Goal: Navigation & Orientation: Find specific page/section

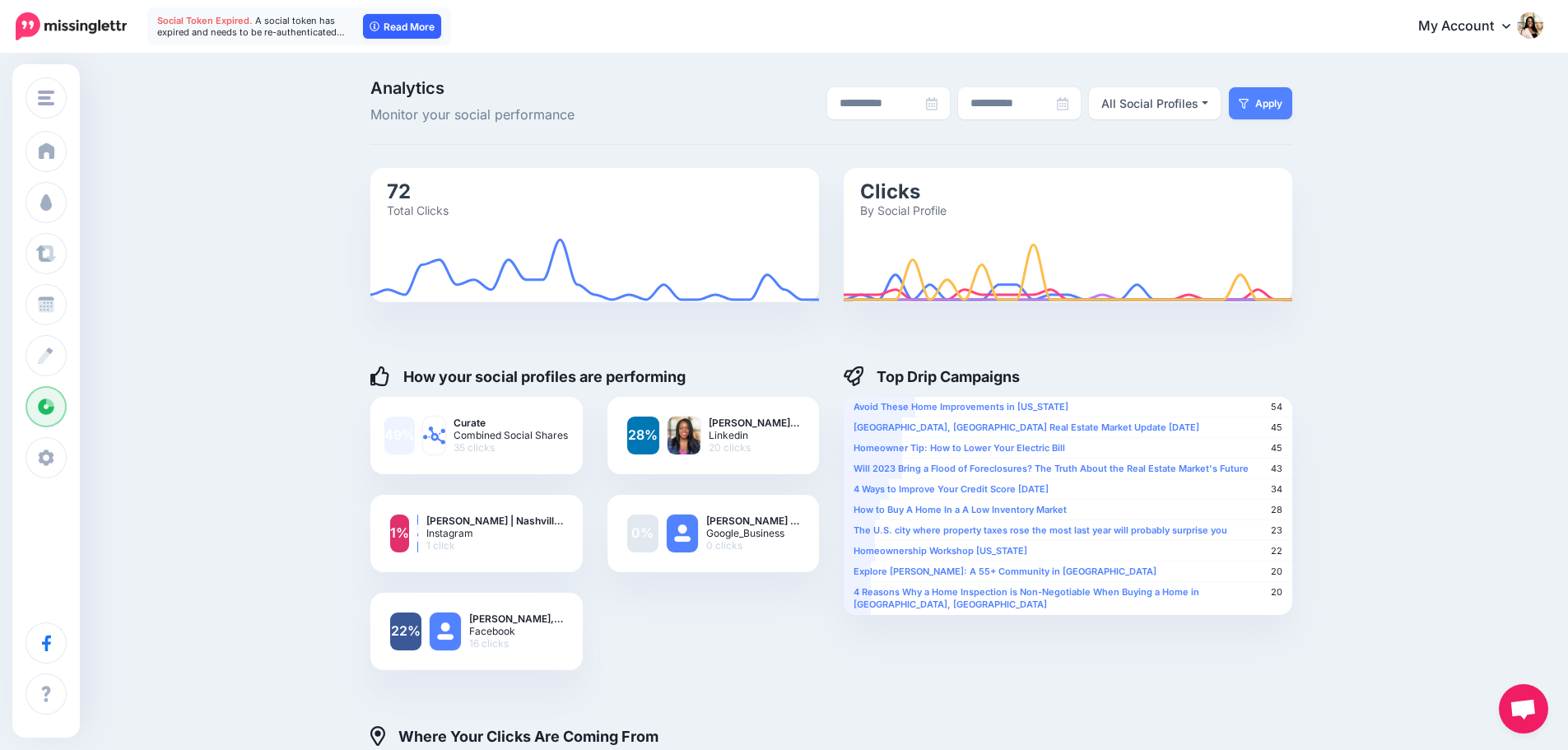
click at [396, 27] on link "Read More" at bounding box center [402, 25] width 78 height 25
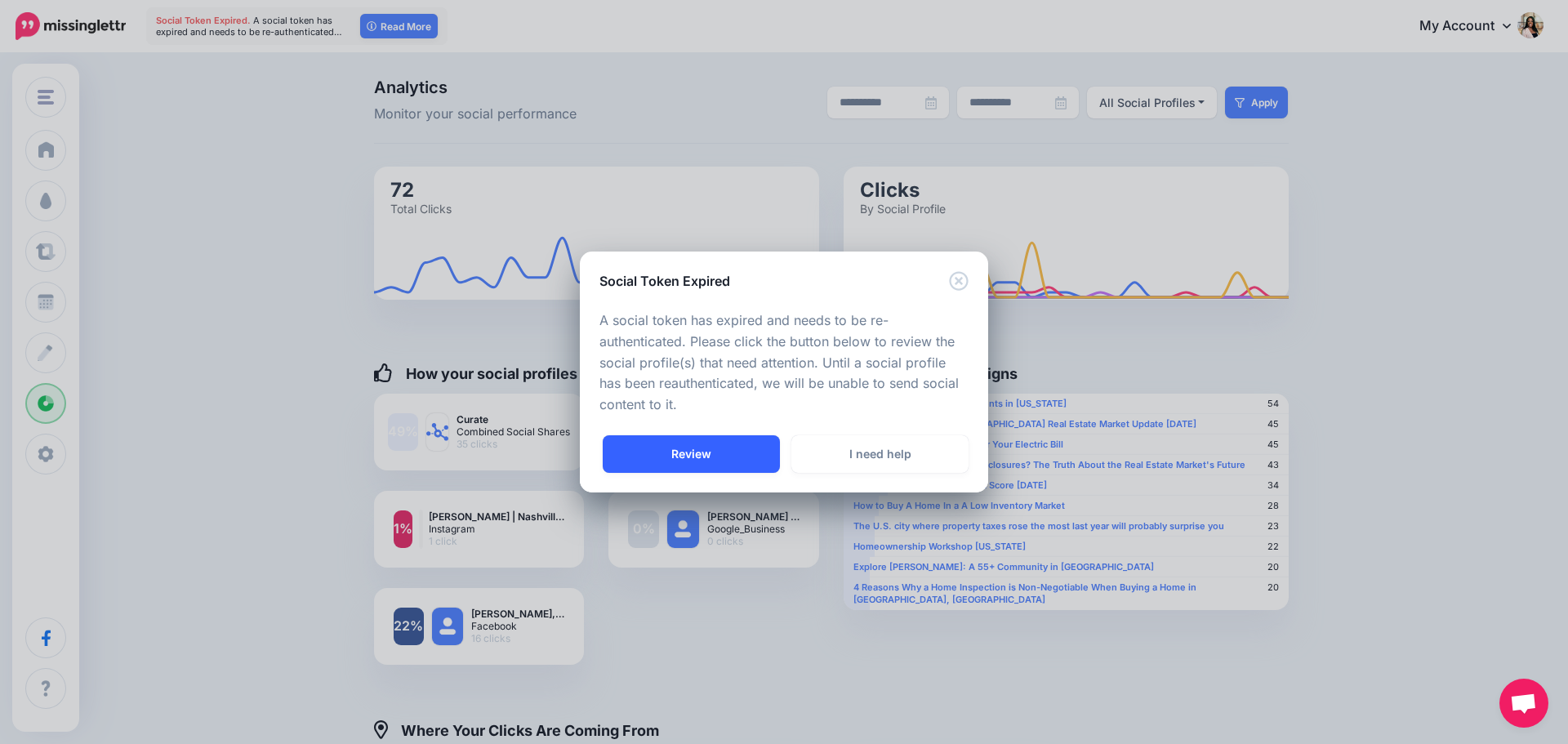
click at [736, 452] on link "Review" at bounding box center [691, 453] width 177 height 38
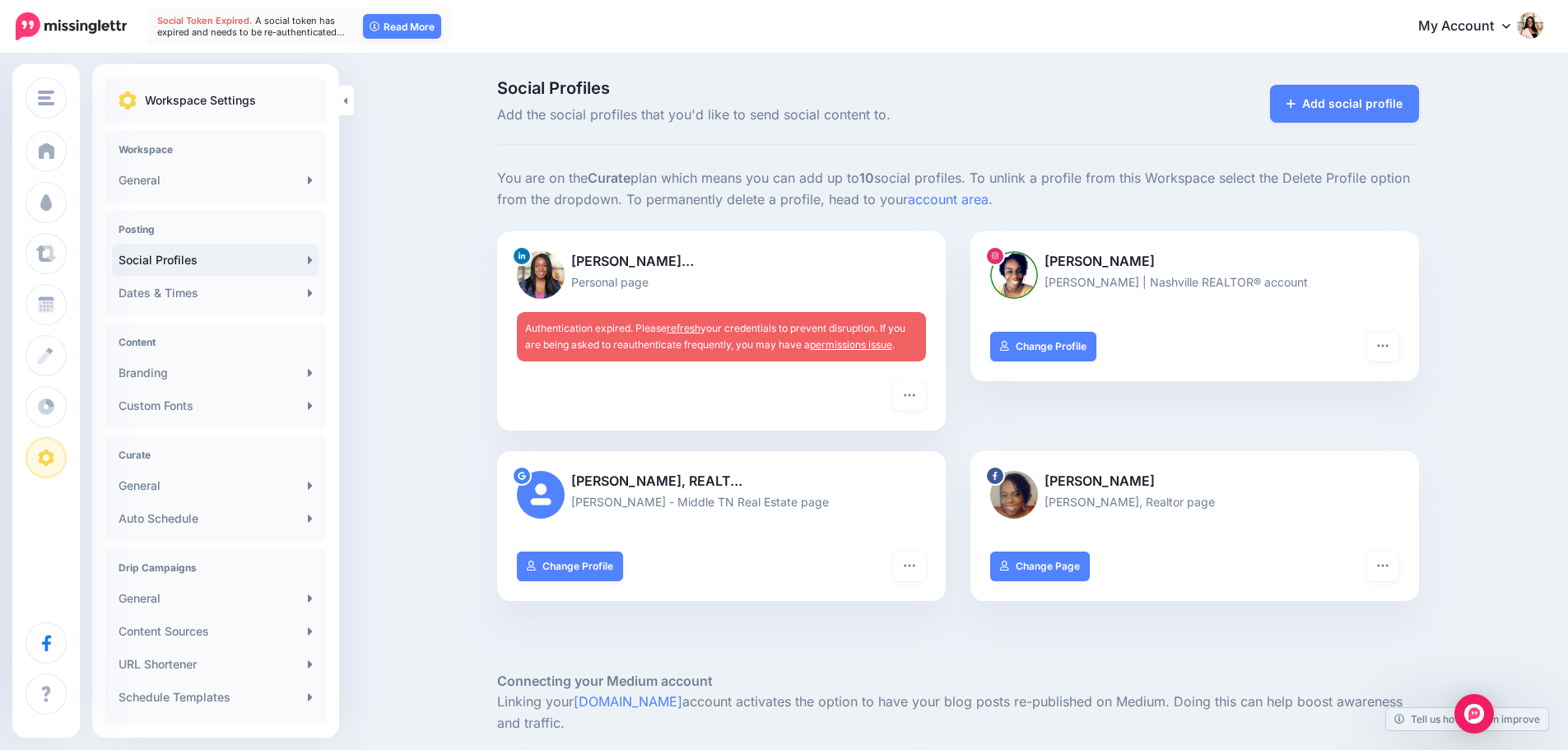
click at [693, 323] on link "refresh" at bounding box center [684, 328] width 34 height 13
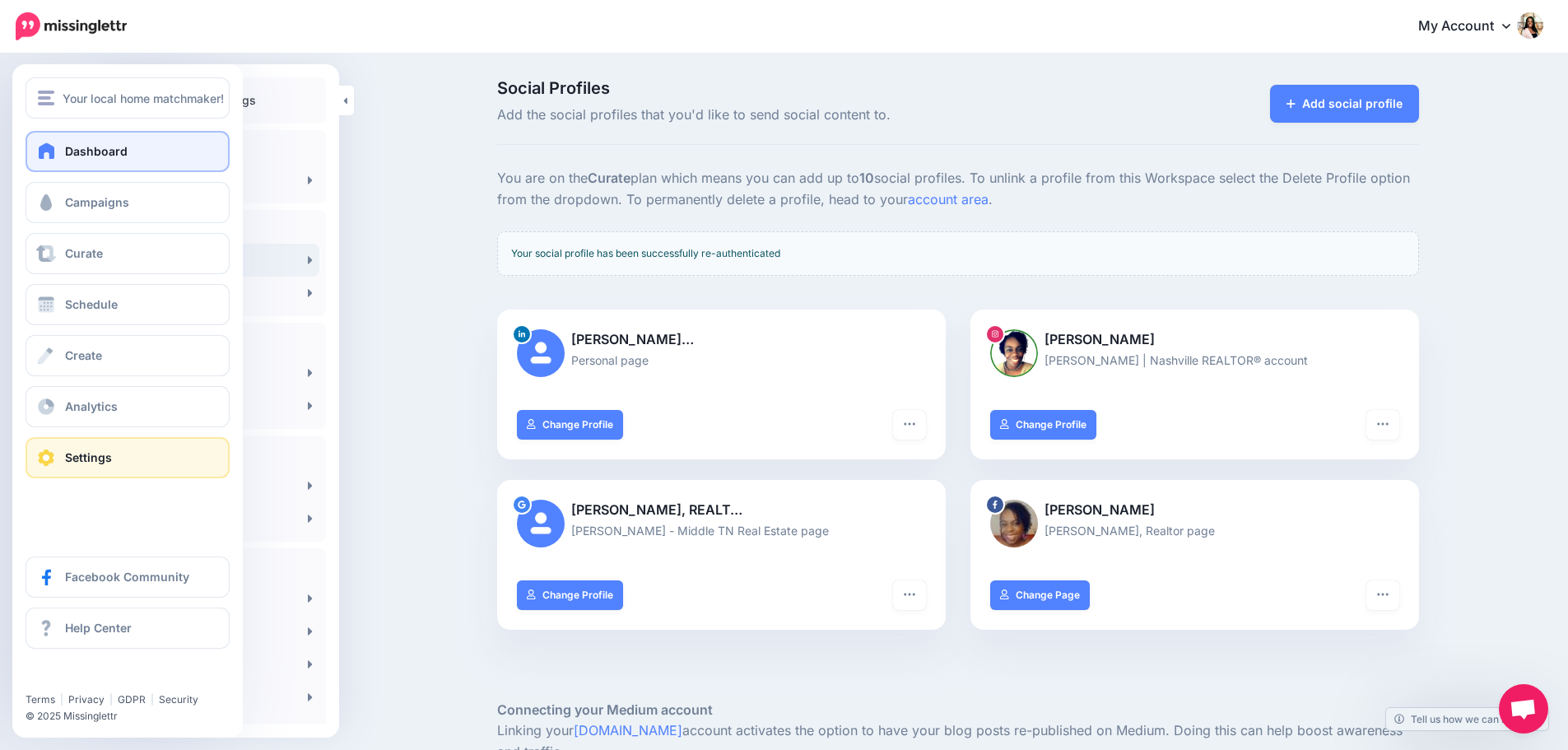
click at [133, 154] on link "Dashboard" at bounding box center [127, 151] width 204 height 41
